Goal: Task Accomplishment & Management: Manage account settings

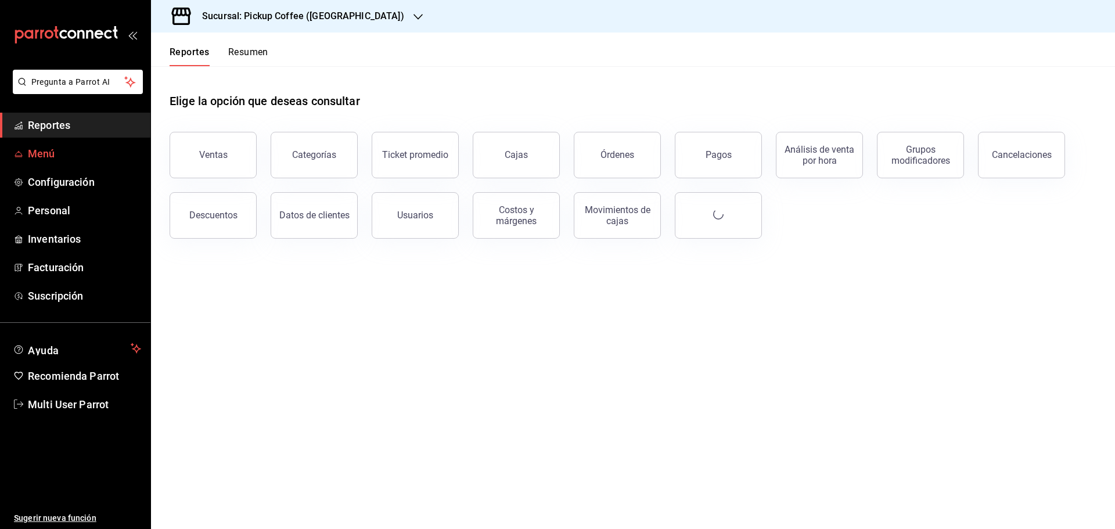
click at [41, 148] on span "Menú" at bounding box center [84, 154] width 113 height 16
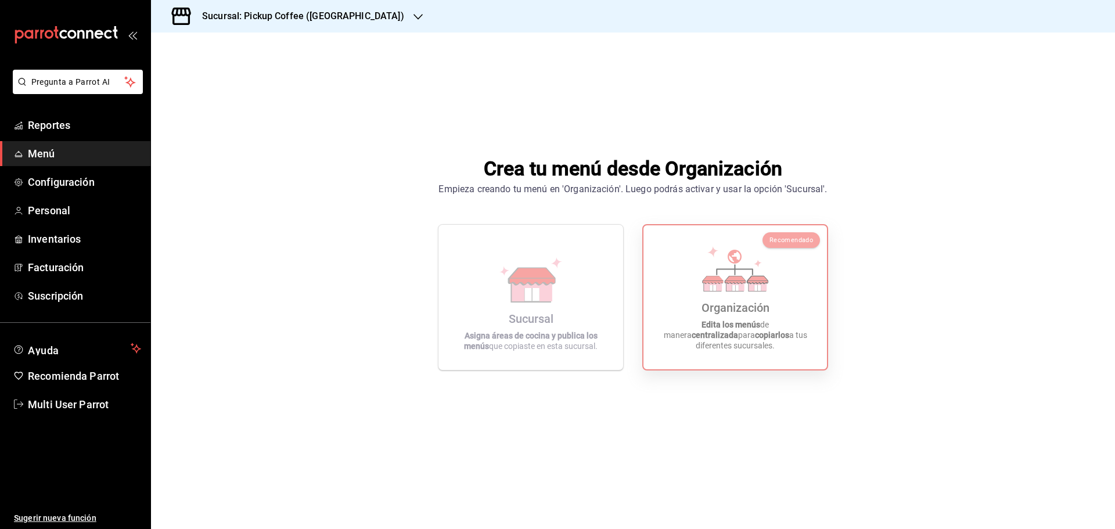
click at [699, 302] on div "Organización Edita los menús de manera centralizada para copiarlos a tus difere…" at bounding box center [736, 297] width 156 height 125
click at [803, 241] on span "Recomendado" at bounding box center [792, 240] width 44 height 8
click at [757, 314] on div "Organización" at bounding box center [736, 308] width 68 height 14
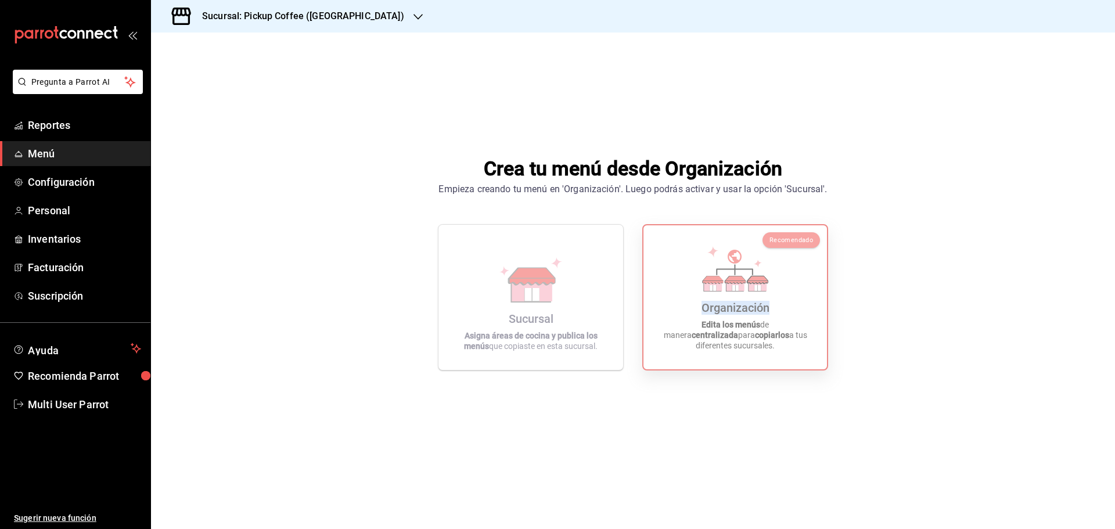
click at [731, 315] on div "Organización" at bounding box center [736, 308] width 68 height 14
click at [48, 158] on span "Menú" at bounding box center [84, 154] width 113 height 16
click at [76, 404] on span "Multi User Parrot" at bounding box center [84, 405] width 113 height 16
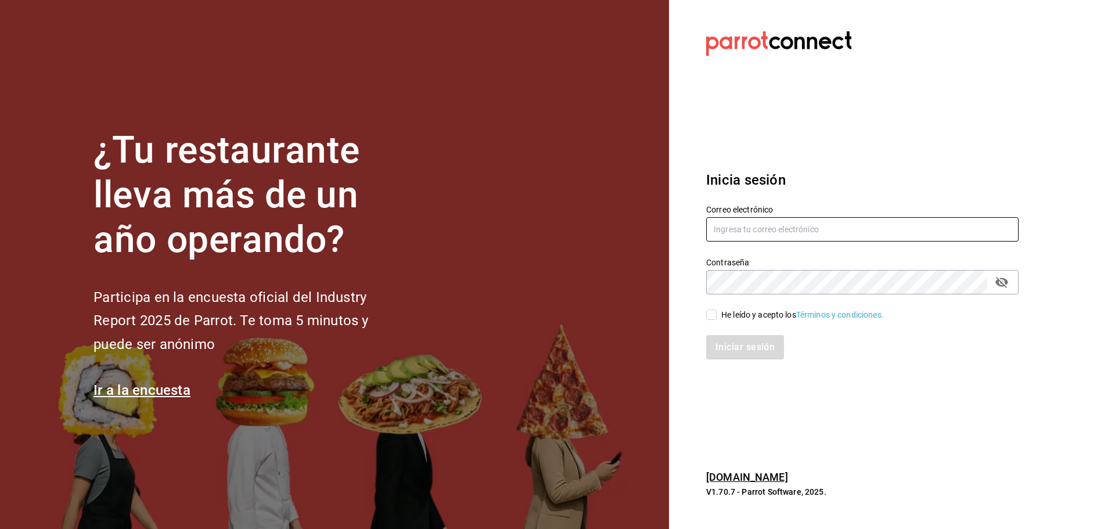
click at [798, 228] on input "text" at bounding box center [862, 229] width 313 height 24
type input "[EMAIL_ADDRESS][DOMAIN_NAME]"
click at [705, 314] on div "He leído y acepto los Términos y condiciones." at bounding box center [855, 308] width 326 height 27
click at [712, 315] on input "He leído y acepto los Términos y condiciones." at bounding box center [711, 315] width 10 height 10
checkbox input "true"
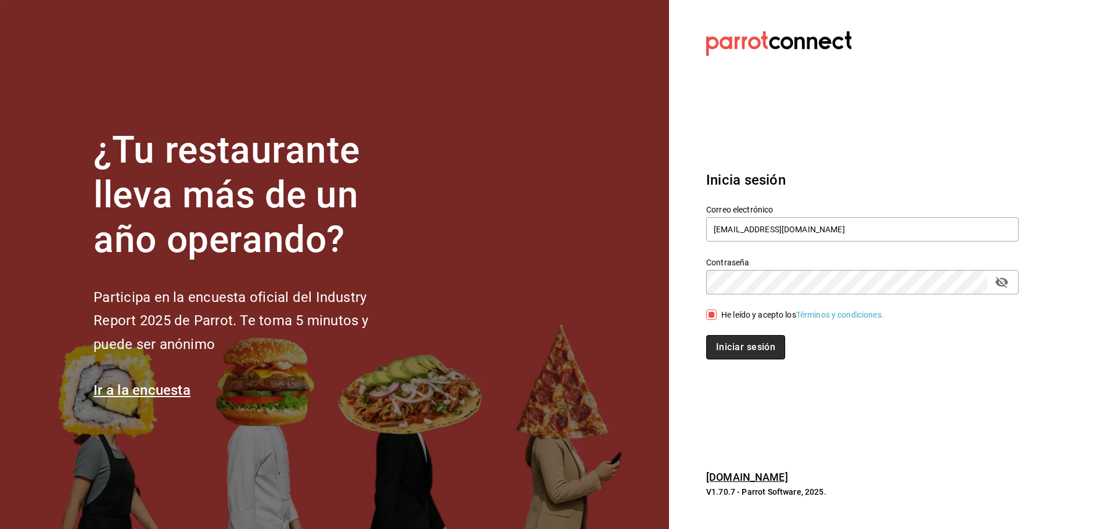
click at [734, 355] on button "Iniciar sesión" at bounding box center [745, 347] width 79 height 24
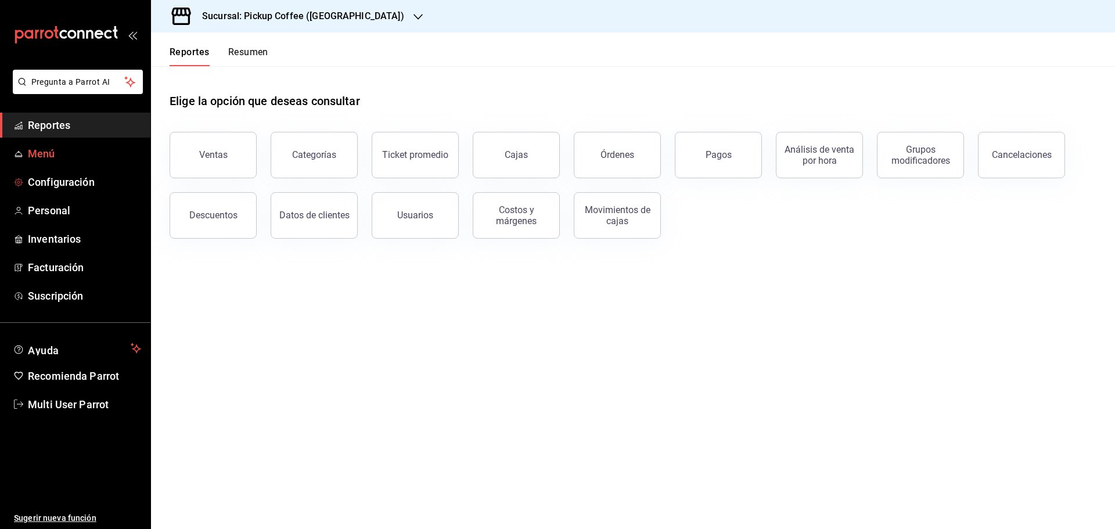
click at [50, 153] on span "Menú" at bounding box center [84, 154] width 113 height 16
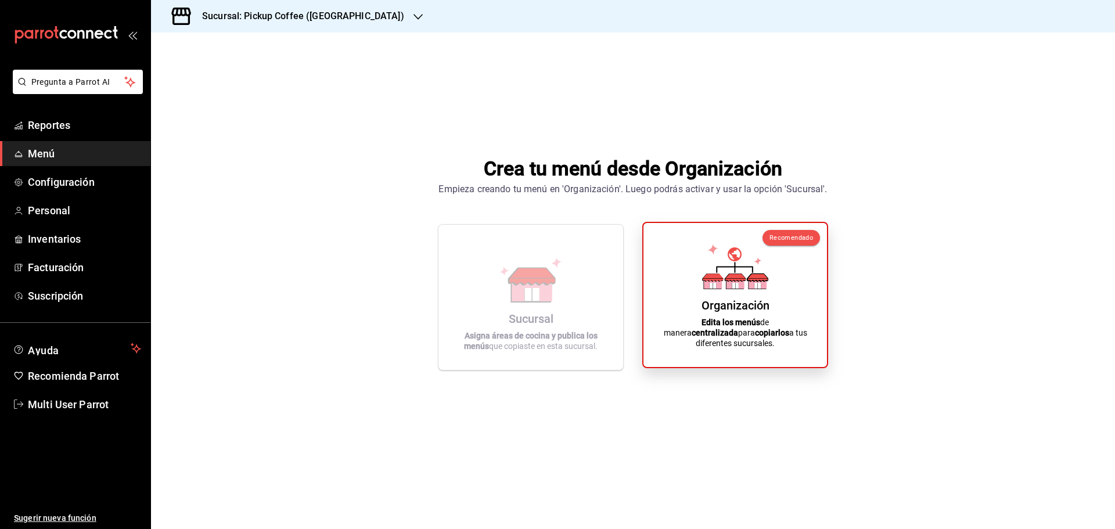
click at [771, 287] on div "Organización Edita los menús de manera centralizada para copiarlos a tus difere…" at bounding box center [736, 294] width 156 height 125
